Goal: Task Accomplishment & Management: Use online tool/utility

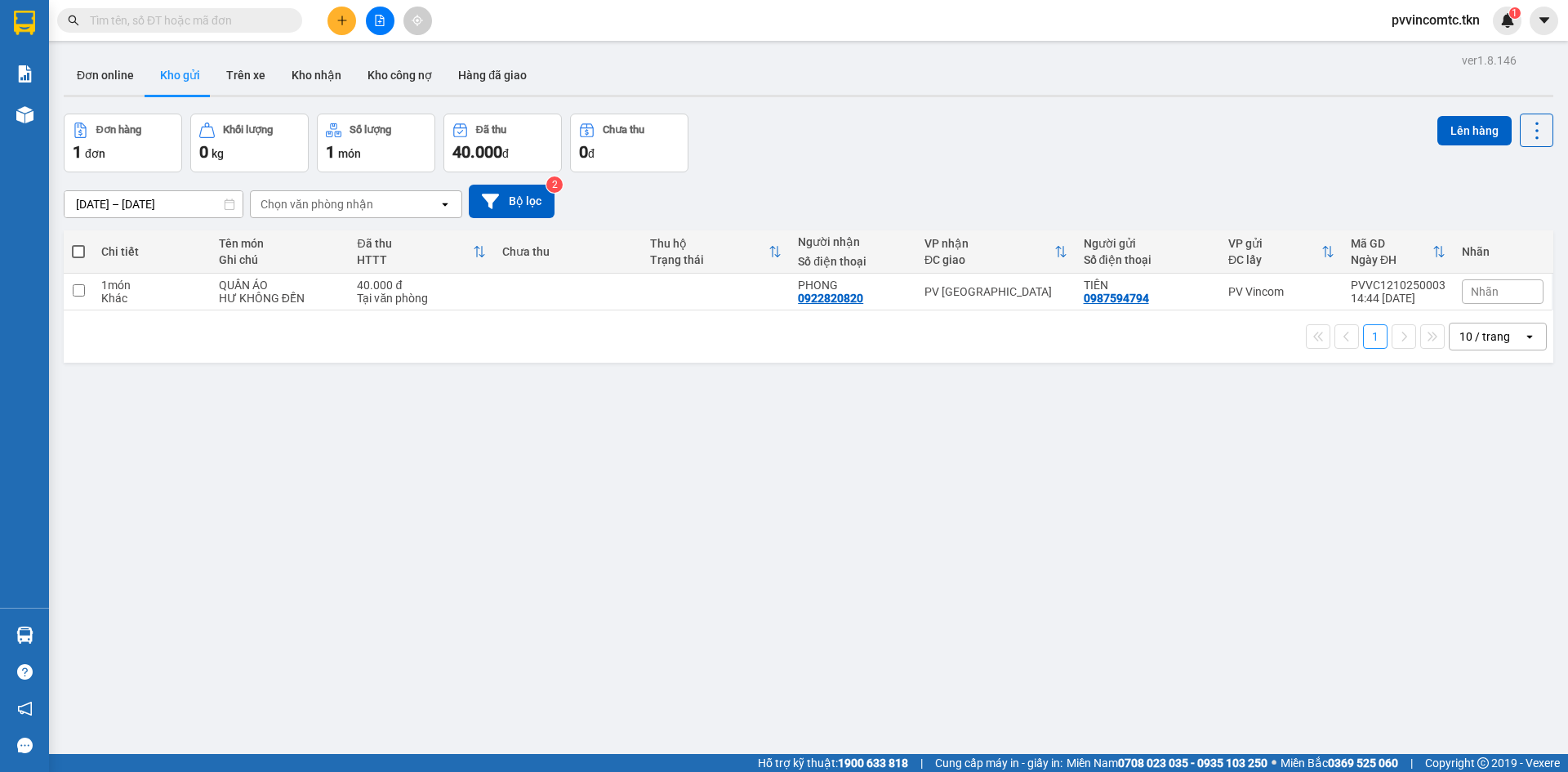
click at [242, 25] on input "text" at bounding box center [186, 21] width 193 height 18
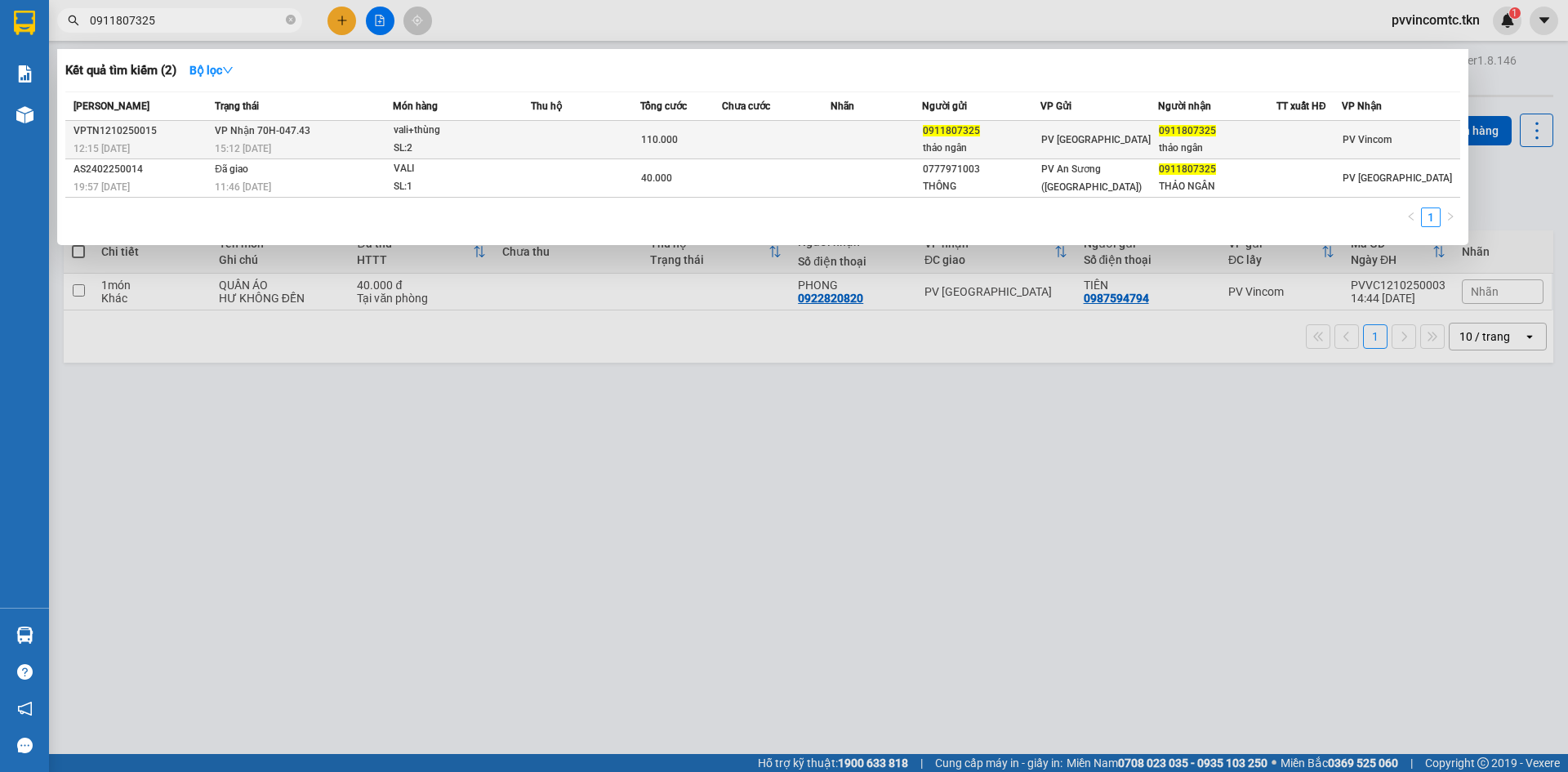
type input "0911807325"
click at [537, 149] on td at bounding box center [585, 140] width 109 height 38
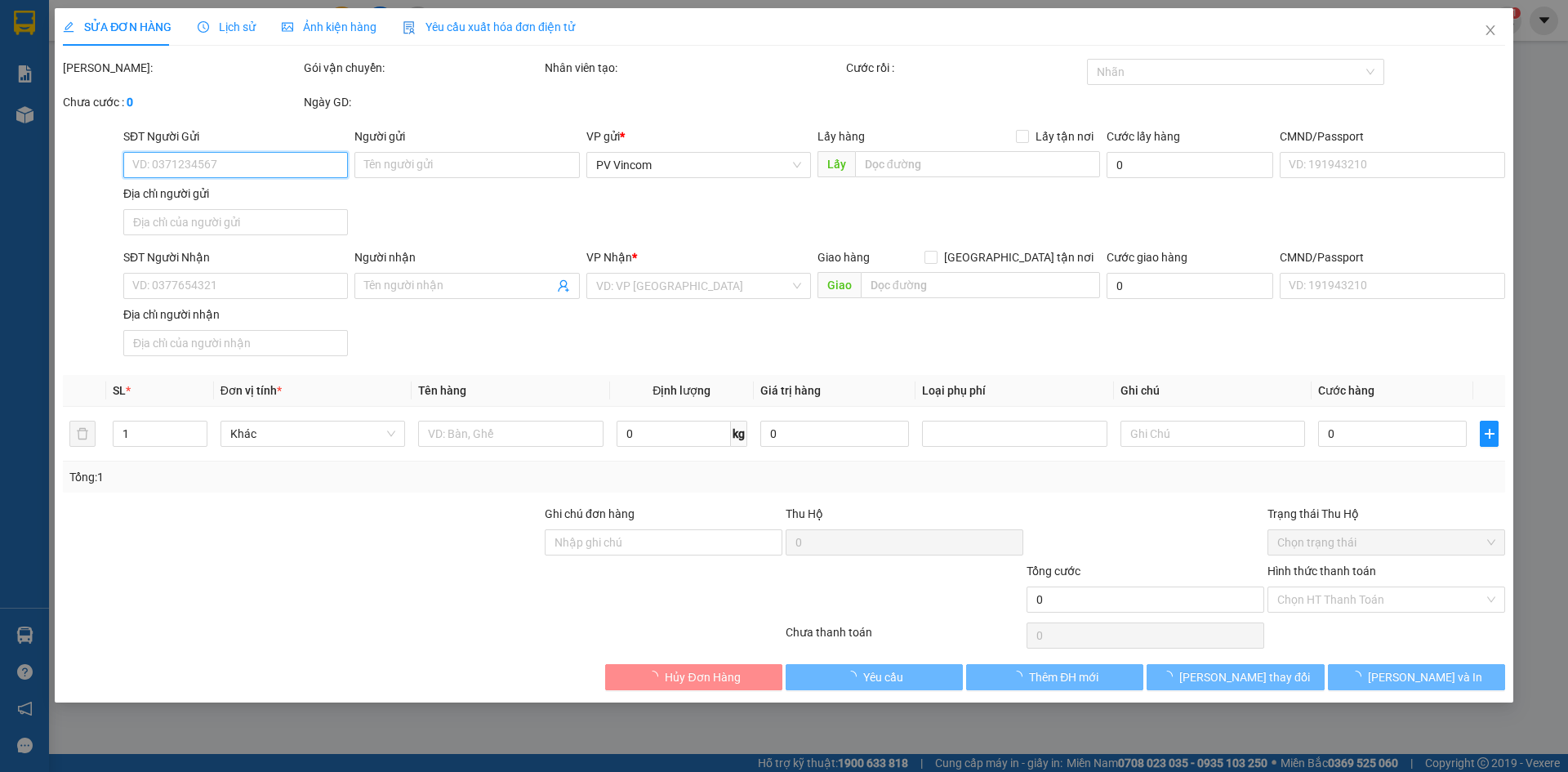
type input "0911807325"
type input "thảo ngân"
type input "0911807325"
type input "thảo ngân"
type input "110.000"
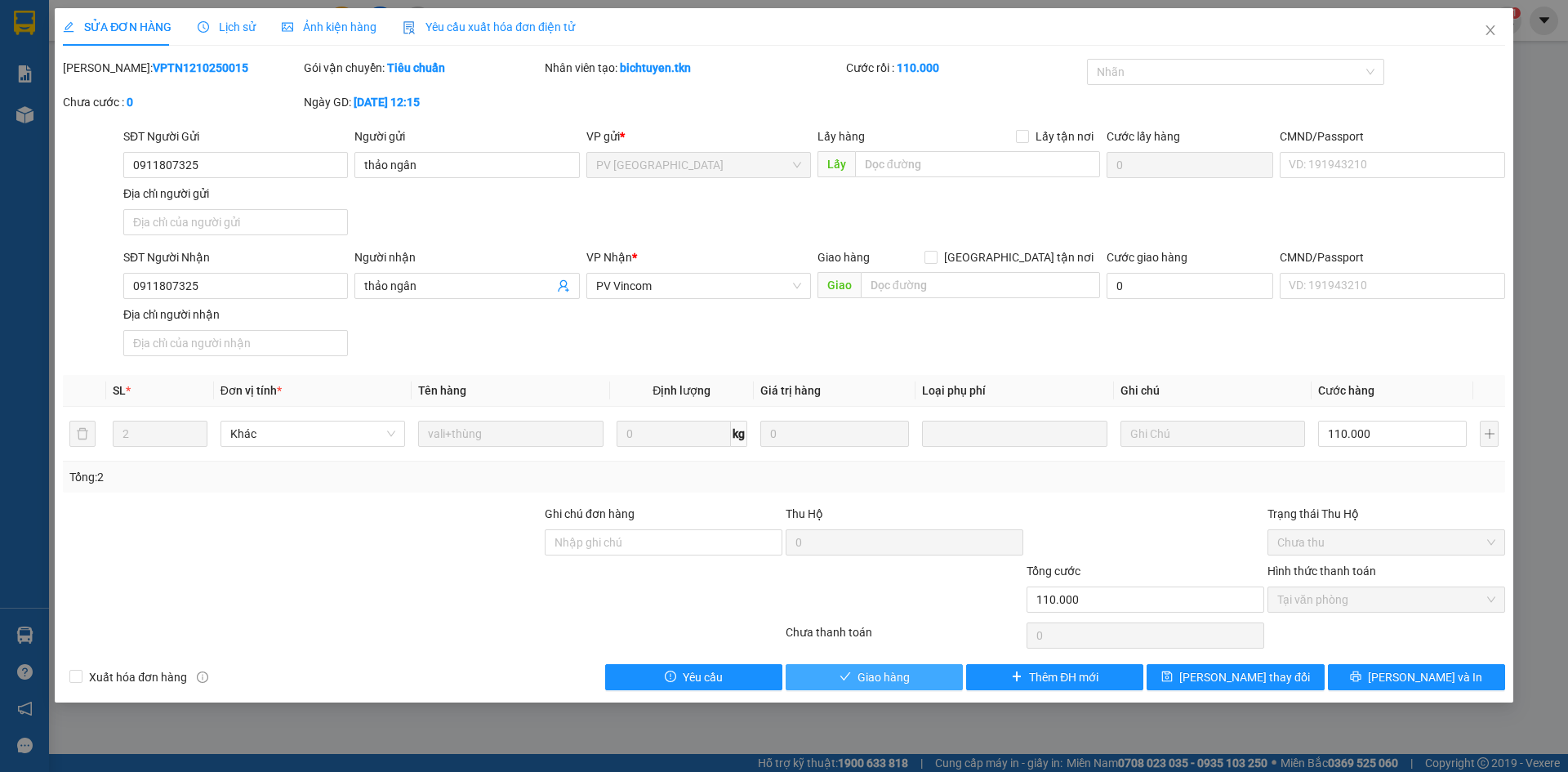
click at [897, 670] on span "Giao hàng" at bounding box center [883, 678] width 52 height 18
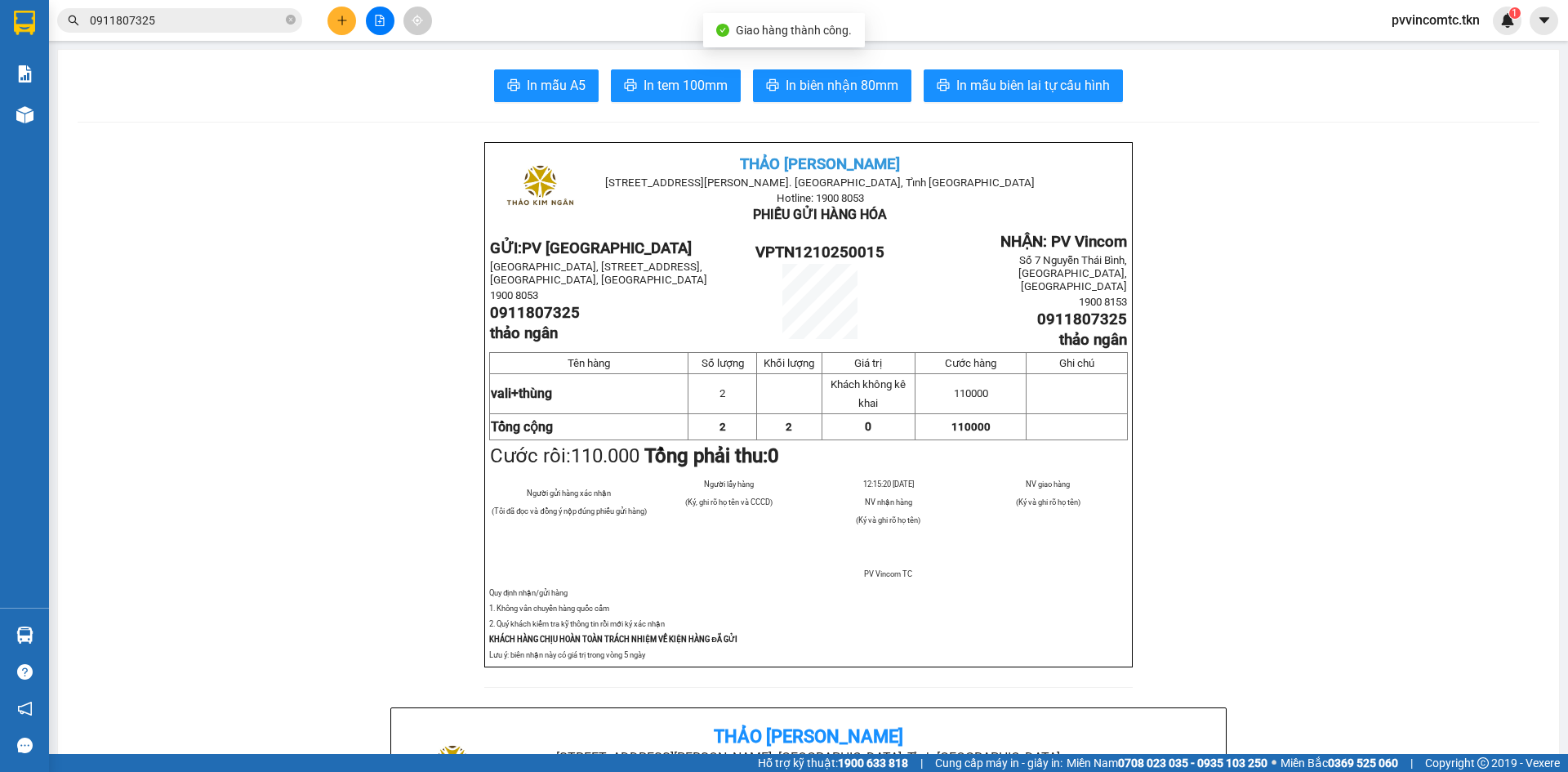
scroll to position [408, 0]
